Goal: Task Accomplishment & Management: Complete application form

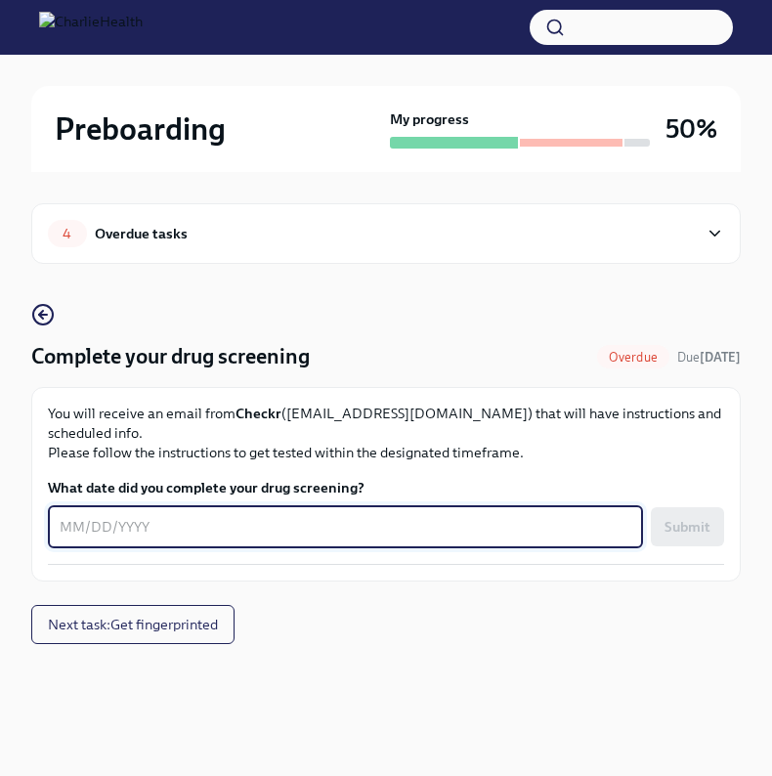
click at [236, 515] on textarea "What date did you complete your drug screening?" at bounding box center [345, 526] width 571 height 23
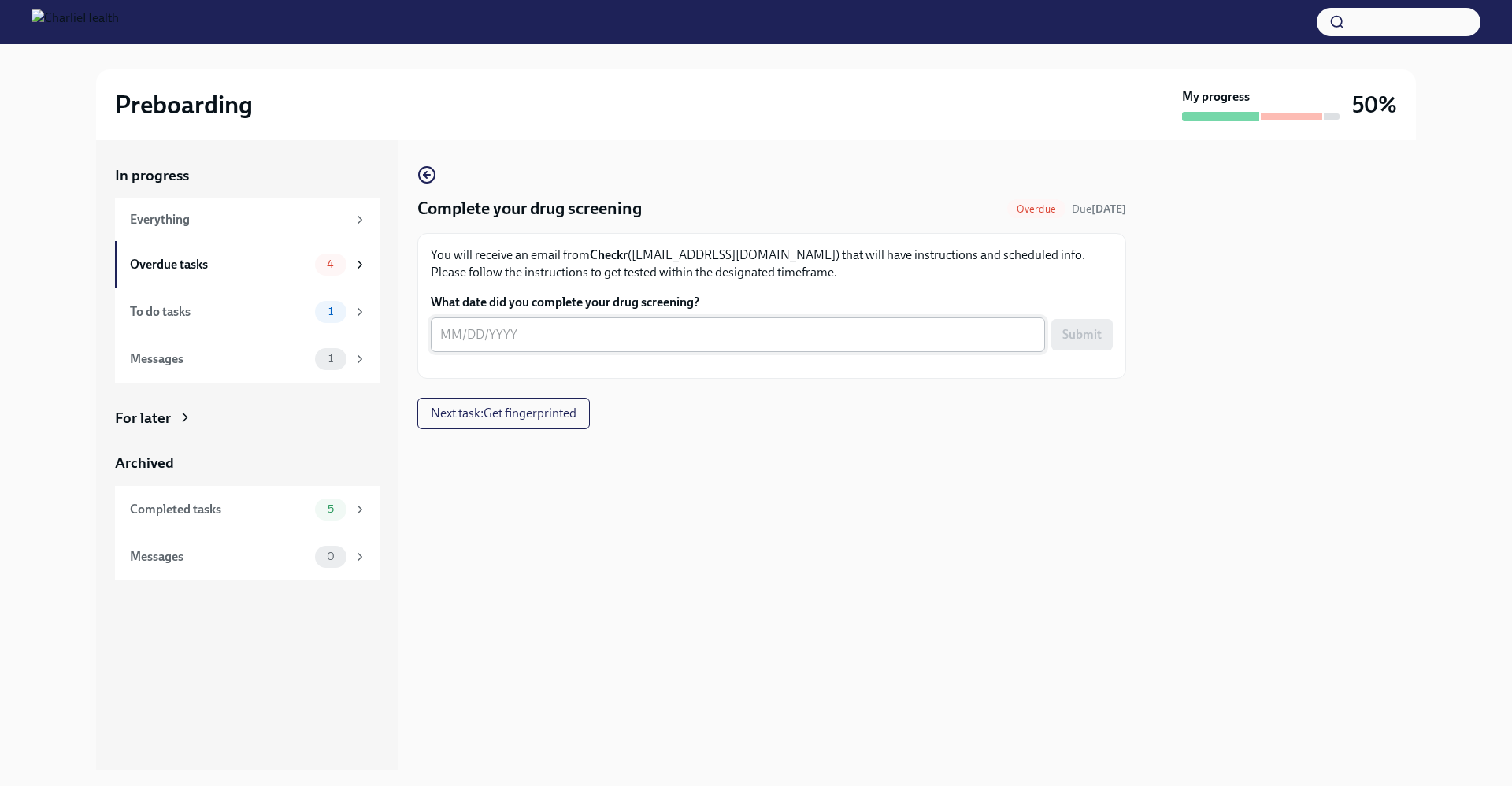
click at [451, 329] on textarea "What date did you complete your drug screening?" at bounding box center [737, 334] width 596 height 19
drag, startPoint x: 1309, startPoint y: 445, endPoint x: 1057, endPoint y: 435, distance: 252.2
click at [621, 445] on div at bounding box center [1280, 455] width 271 height 630
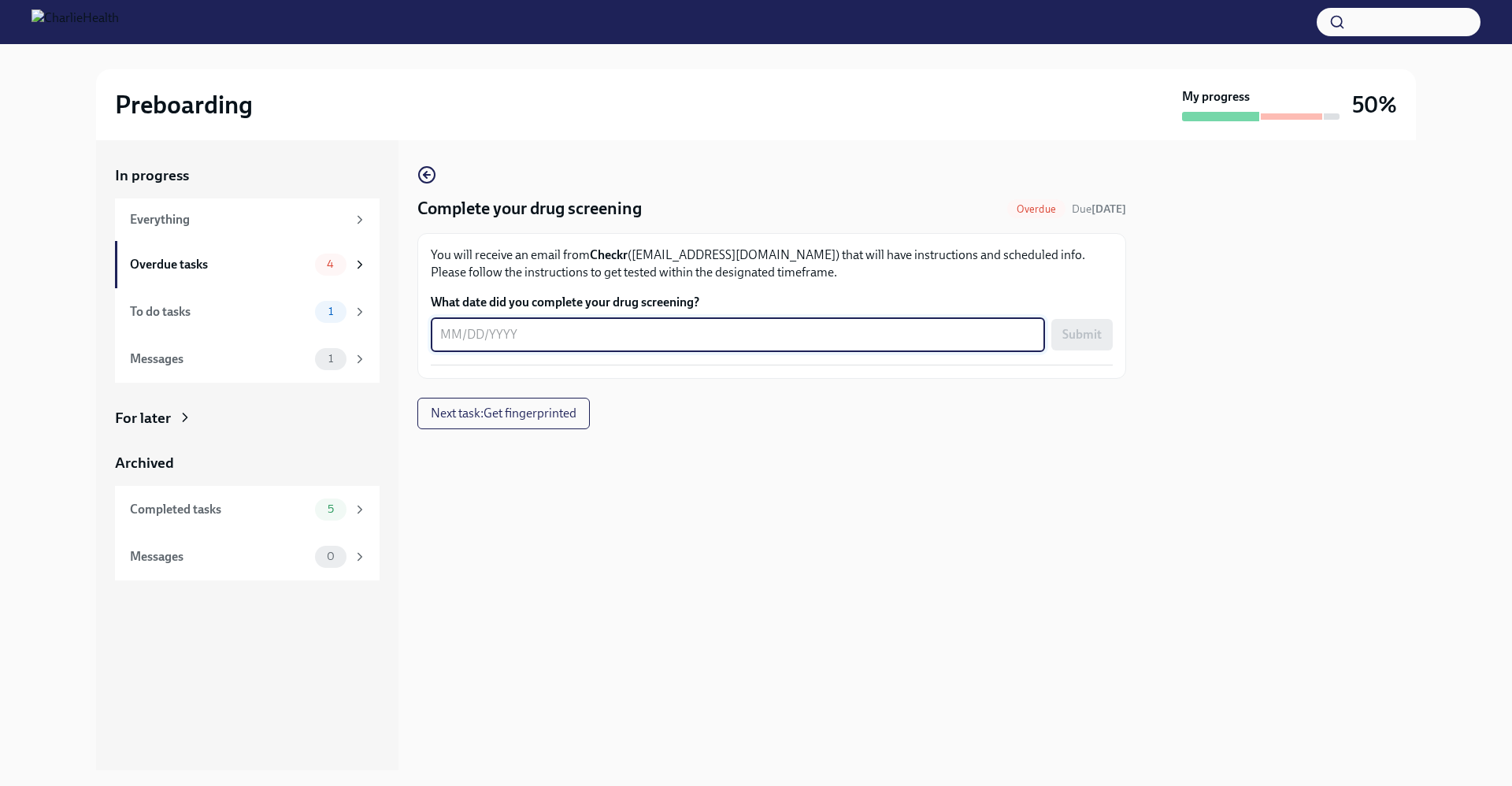
click at [456, 332] on textarea "What date did you complete your drug screening?" at bounding box center [737, 334] width 596 height 19
type textarea "[DATE]"
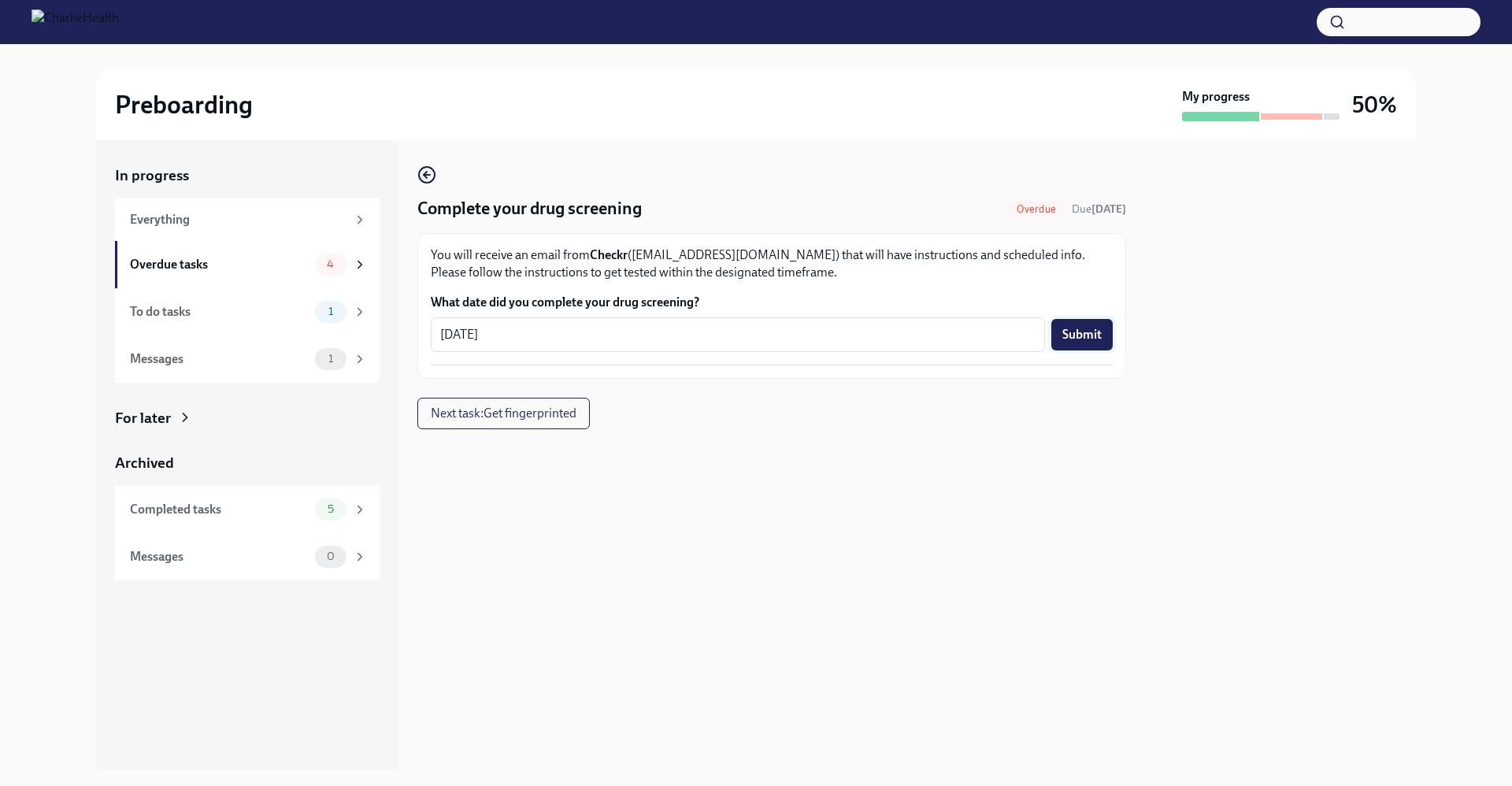
click at [621, 344] on button "Submit" at bounding box center [1082, 335] width 61 height 31
click at [584, 423] on button "Next task : Get fingerprinted" at bounding box center [504, 413] width 173 height 31
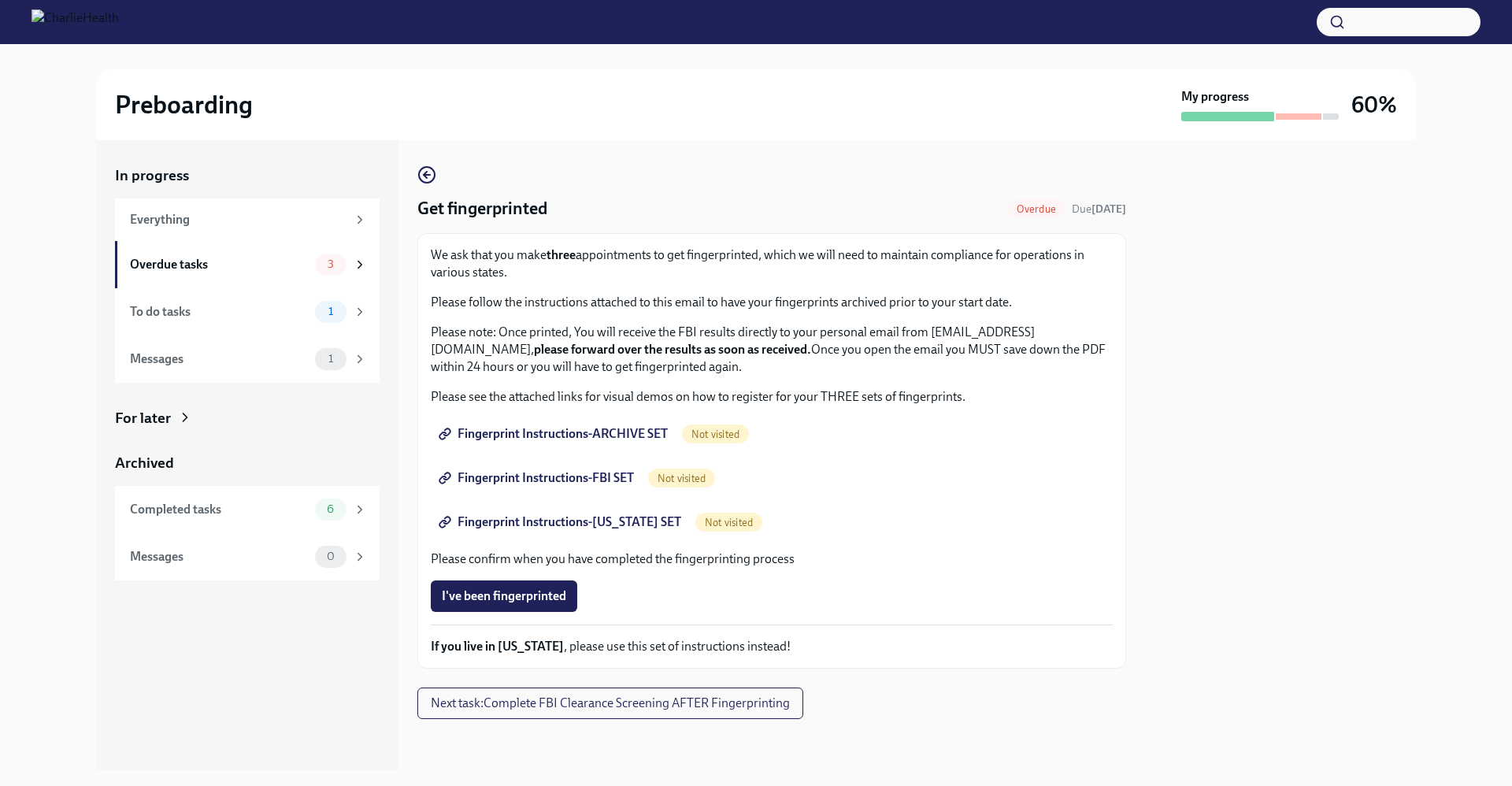
click at [602, 433] on span "Fingerprint Instructions-ARCHIVE SET" at bounding box center [555, 435] width 226 height 16
click at [225, 319] on div "To do tasks" at bounding box center [219, 311] width 179 height 17
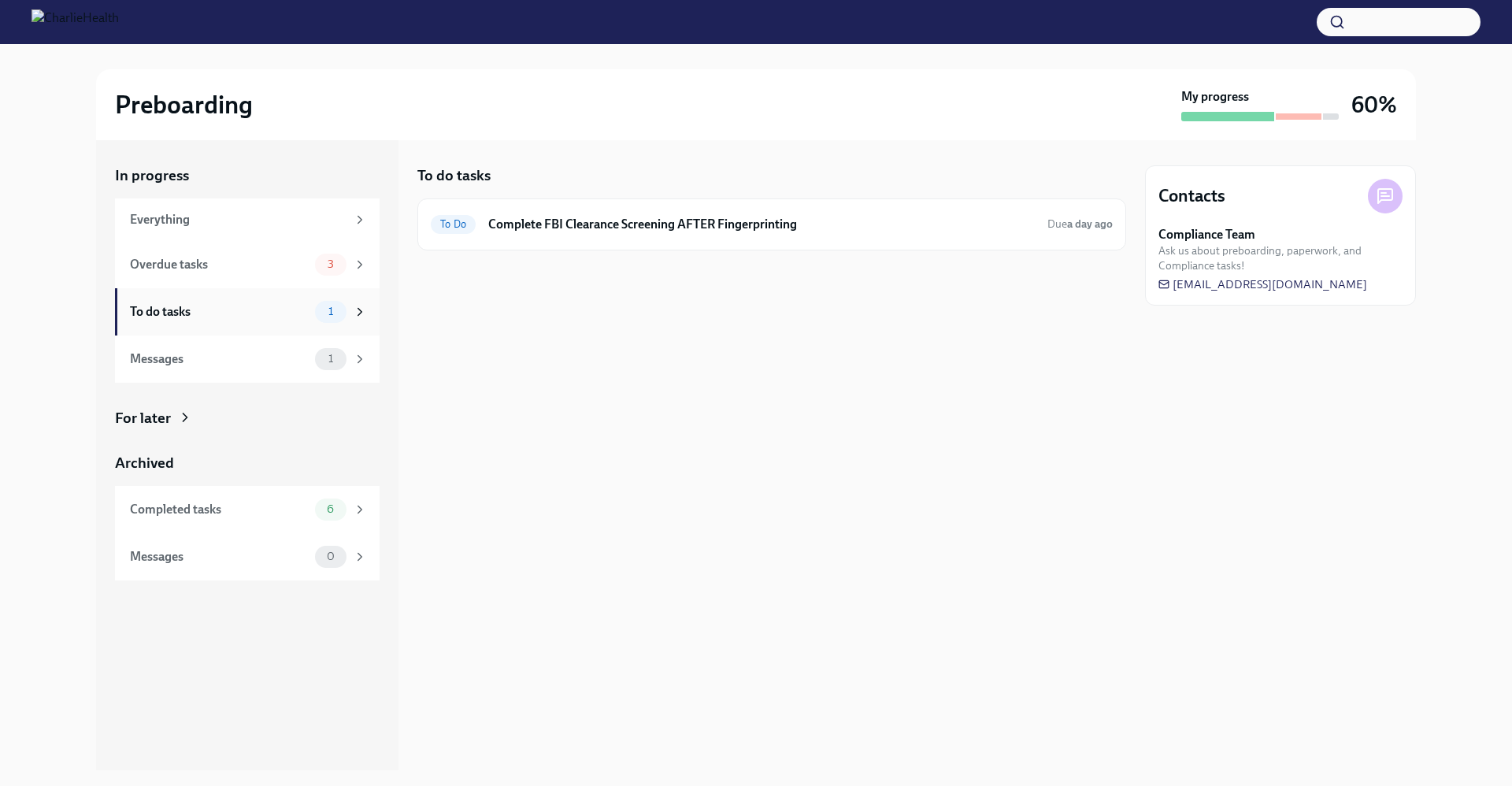
click at [287, 323] on div "To do tasks 1" at bounding box center [247, 312] width 264 height 48
click at [281, 365] on div "Messages" at bounding box center [219, 359] width 179 height 17
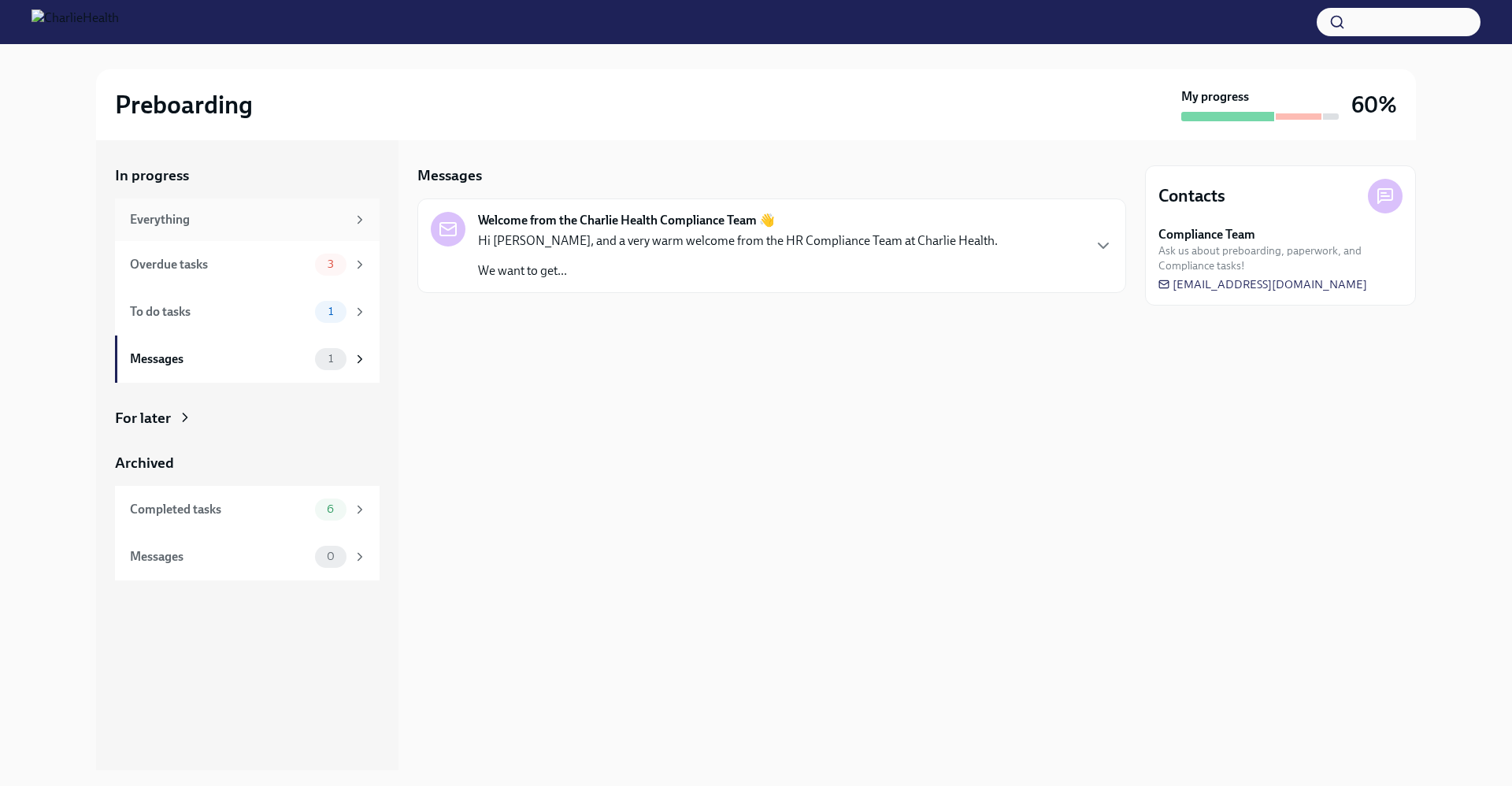
click at [307, 227] on div "Everything" at bounding box center [247, 219] width 264 height 43
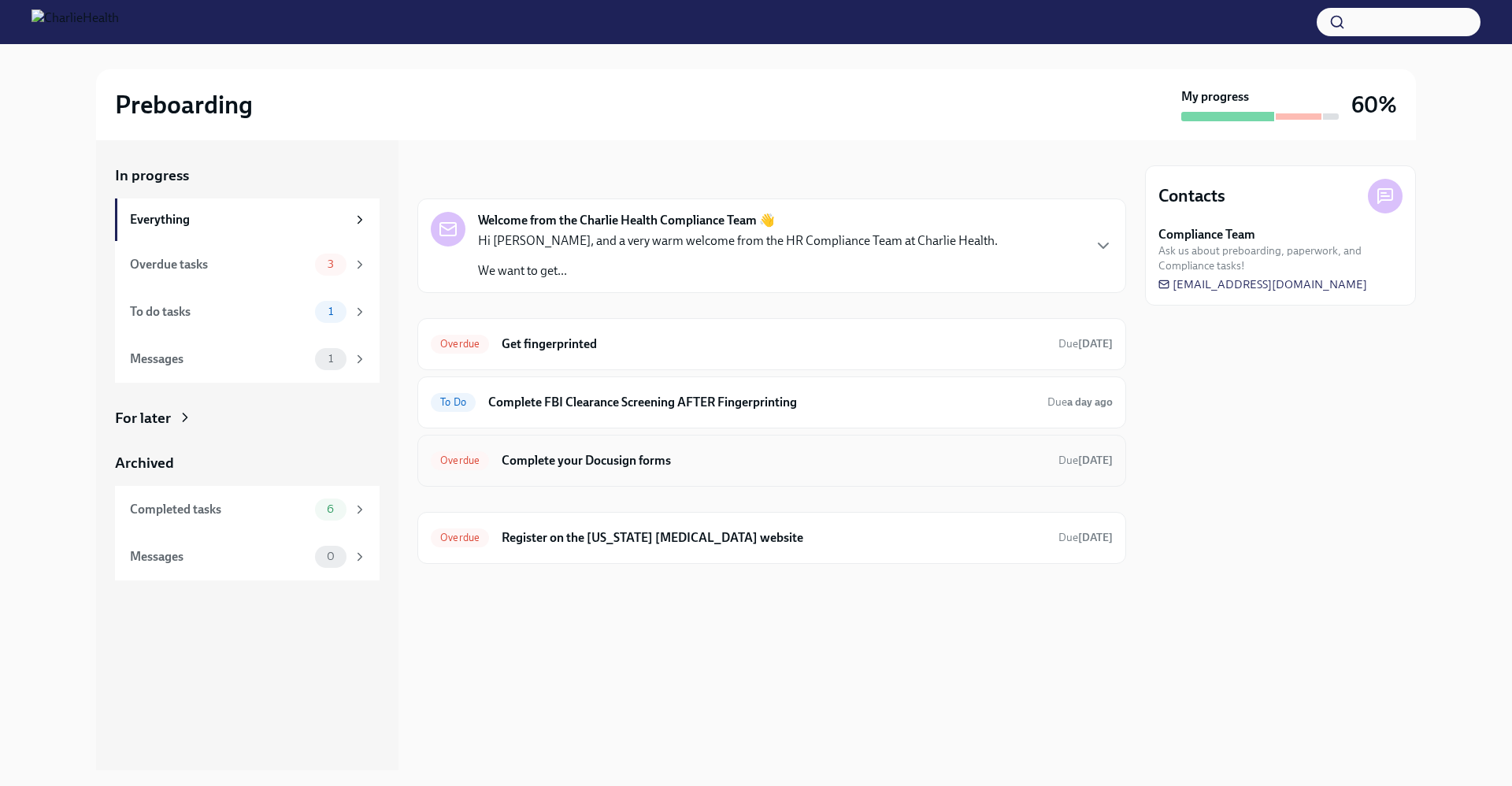
click at [621, 464] on h6 "Complete your Docusign forms" at bounding box center [773, 460] width 544 height 17
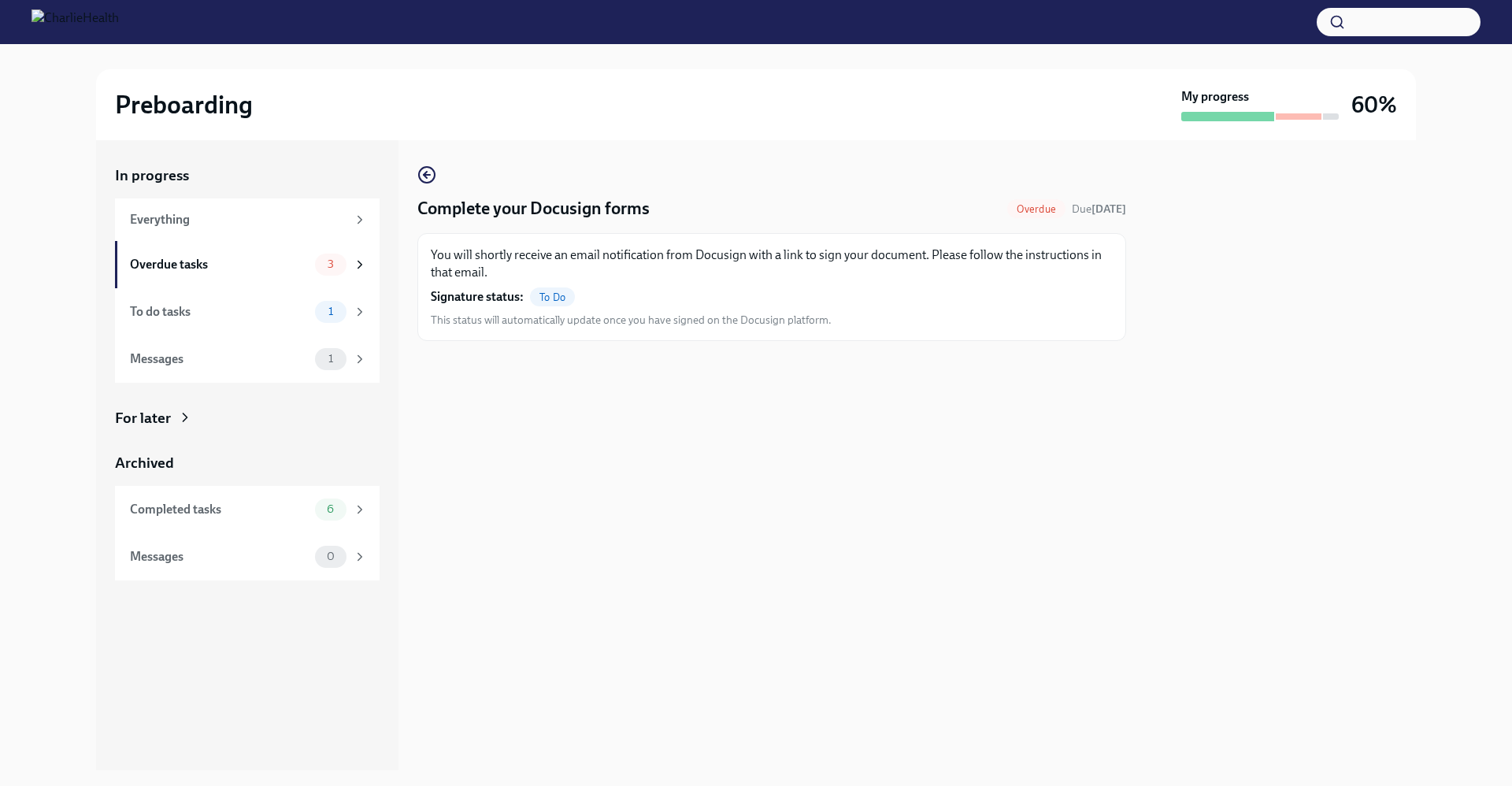
click at [621, 285] on div "You will shortly receive an email notification from Docusign with a link to sig…" at bounding box center [771, 287] width 682 height 81
click at [319, 222] on div "Everything" at bounding box center [238, 219] width 217 height 17
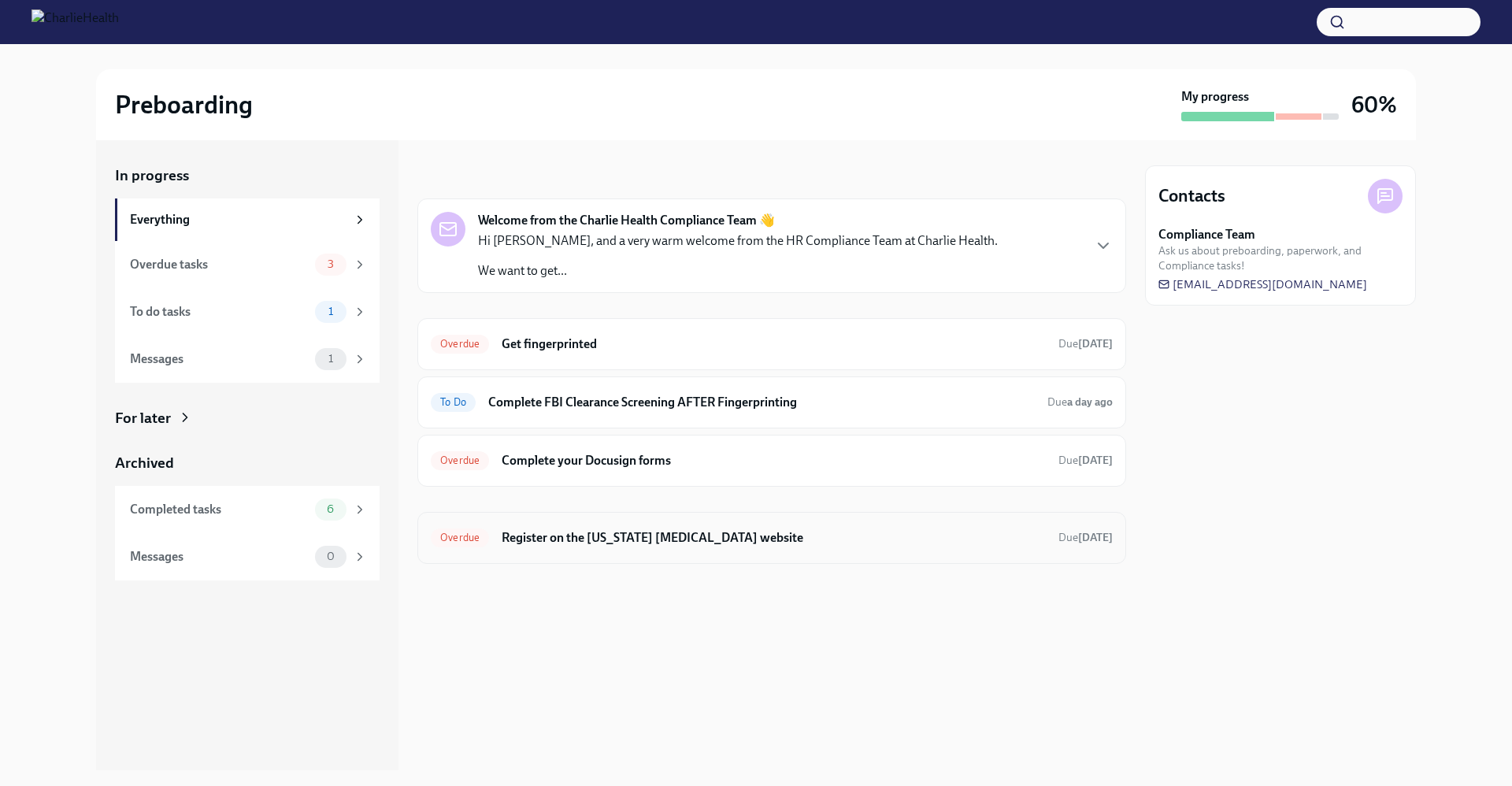
click at [621, 547] on div "Overdue Register on the [US_STATE] [MEDICAL_DATA] website Due [DATE]" at bounding box center [771, 538] width 682 height 25
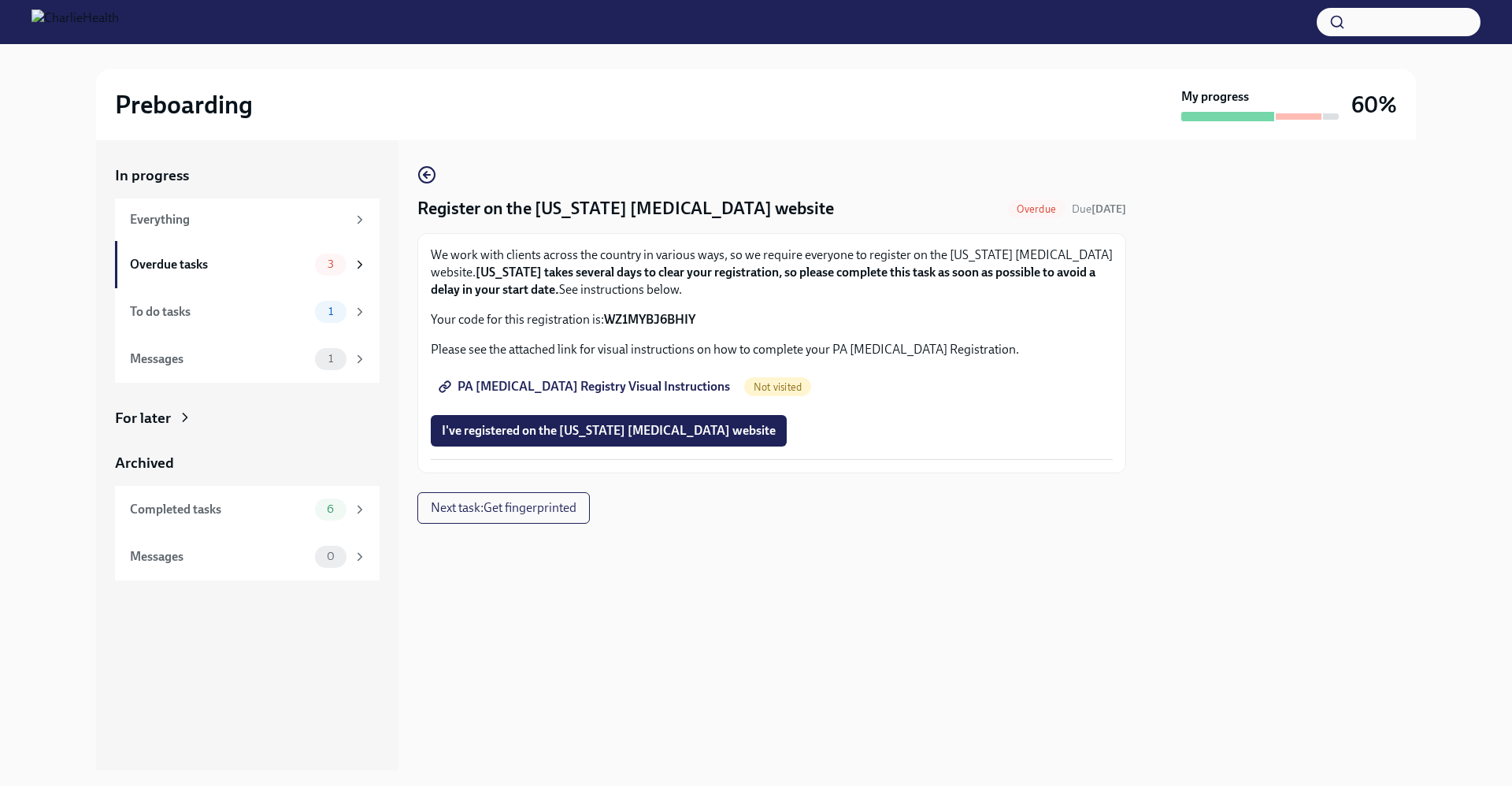
click at [621, 320] on strong "WZ1MYBJ6BHIY" at bounding box center [649, 319] width 91 height 15
copy strong "WZ1MYBJ6BHIY"
click at [597, 389] on span "PA [MEDICAL_DATA] Registry Visual Instructions" at bounding box center [586, 387] width 289 height 16
click at [587, 387] on span "PA [MEDICAL_DATA] Registry Visual Instructions" at bounding box center [586, 387] width 289 height 16
